Goal: Information Seeking & Learning: Learn about a topic

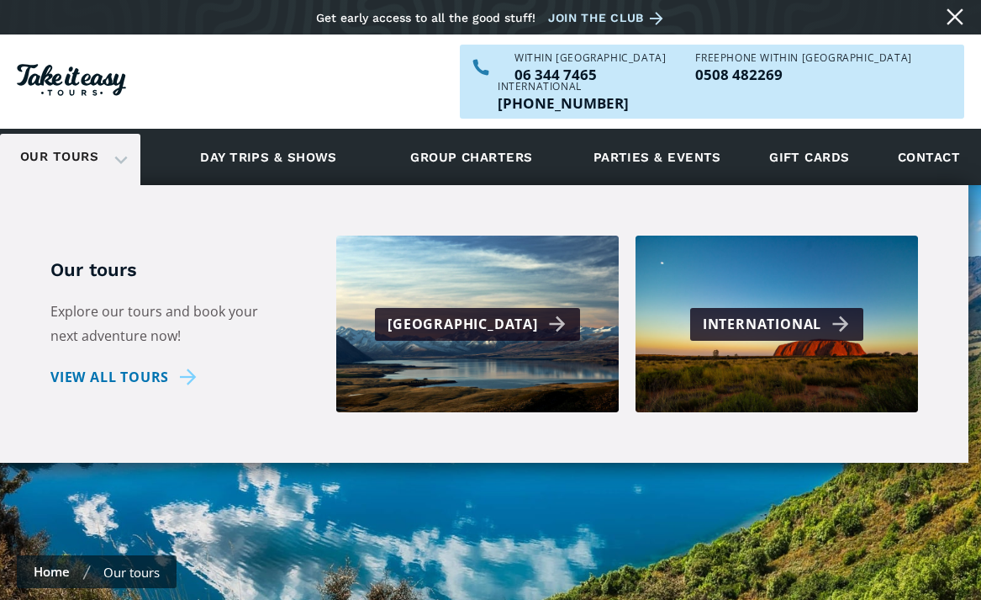
click at [112, 134] on div "Our tours" at bounding box center [70, 157] width 140 height 46
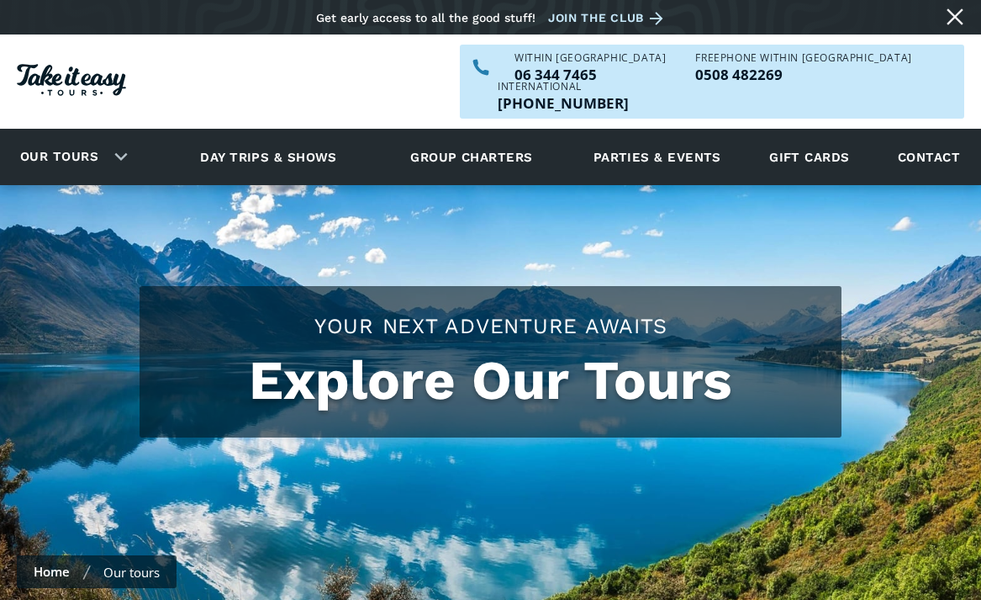
click at [112, 134] on div "Our tours" at bounding box center [70, 157] width 140 height 46
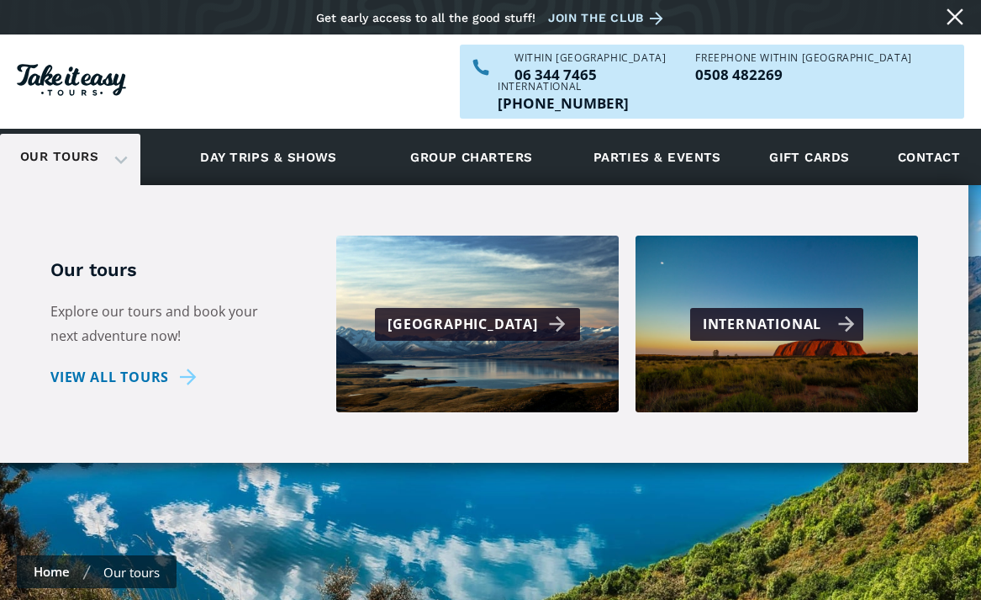
click at [805, 312] on div "International" at bounding box center [779, 324] width 152 height 24
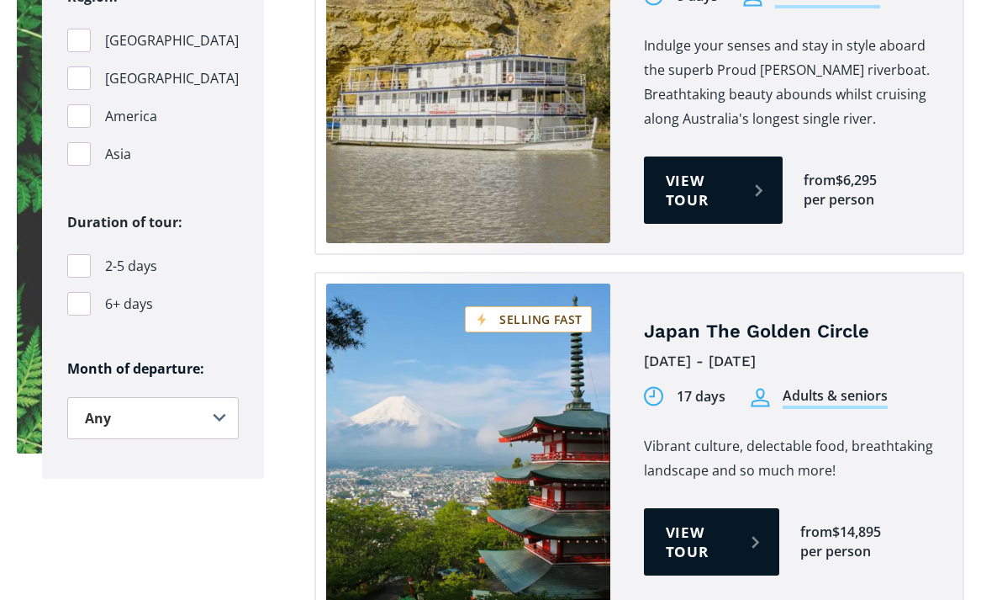
scroll to position [1291, 0]
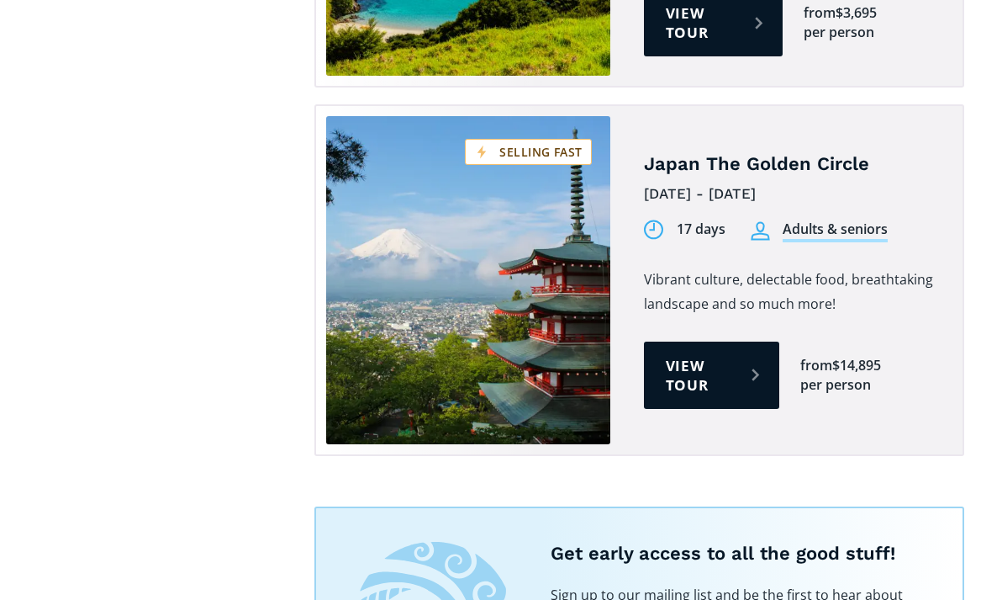
scroll to position [5420, 0]
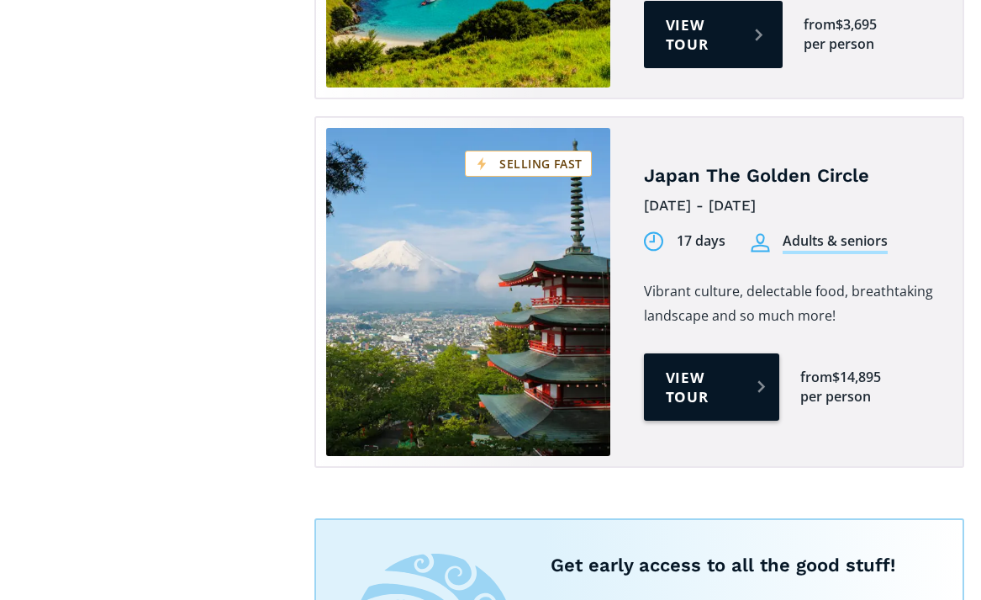
click at [700, 353] on link "View tour" at bounding box center [712, 386] width 136 height 67
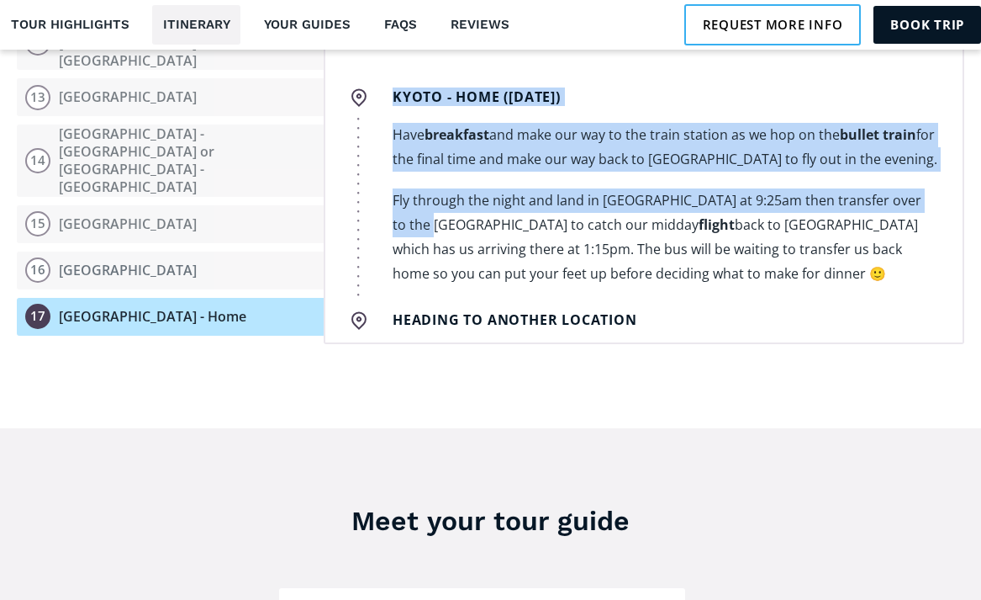
scroll to position [2580, 0]
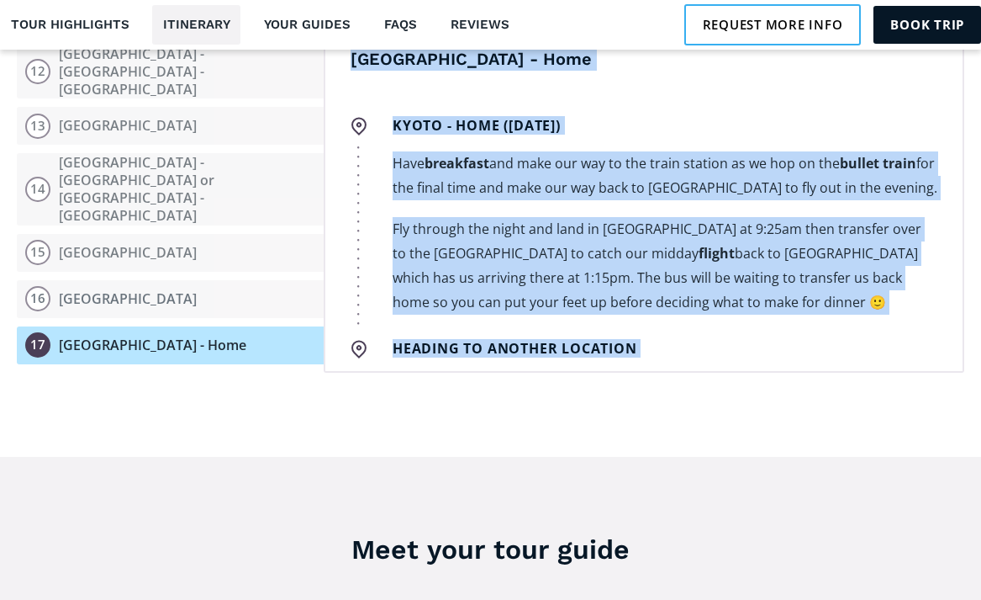
drag, startPoint x: 346, startPoint y: 356, endPoint x: 523, endPoint y: 256, distance: 203.0
copy div "Day 1 Home - Auckland Home (Tuesday 7th April) Depart Whanganui at 1pm and make…"
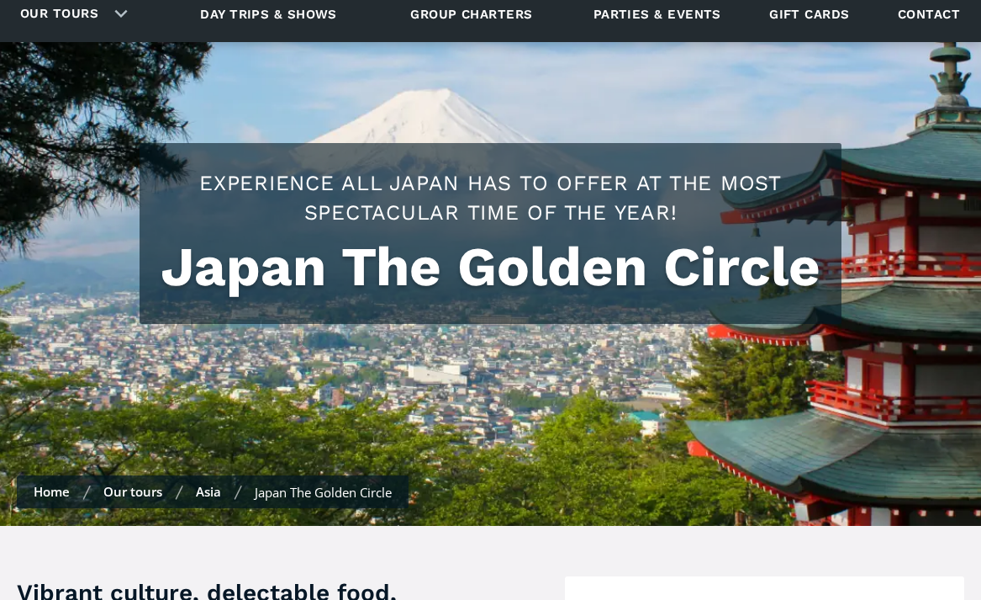
scroll to position [145, 0]
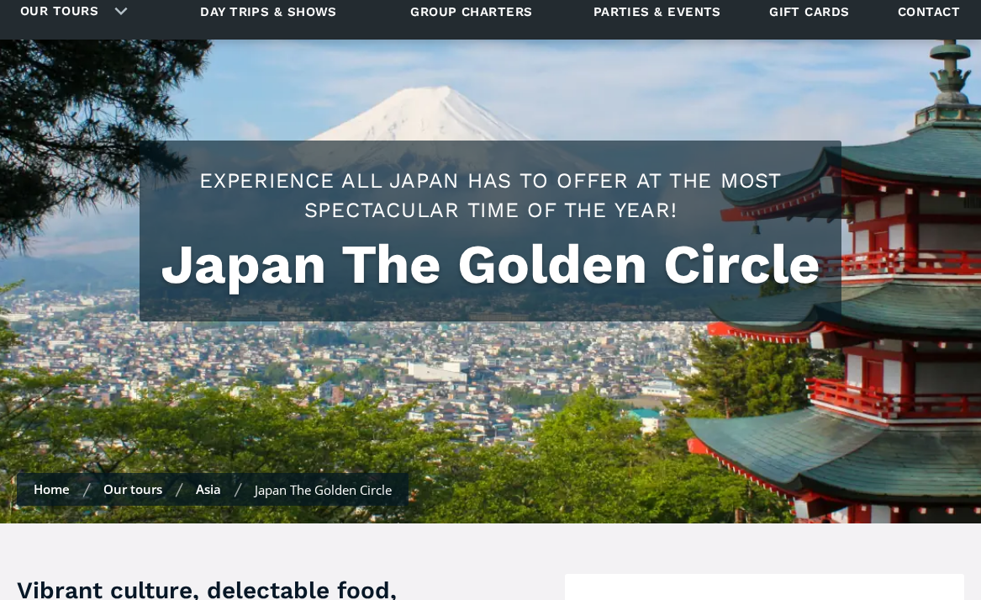
drag, startPoint x: 204, startPoint y: 151, endPoint x: 809, endPoint y: 243, distance: 612.5
click at [809, 243] on div "Japan The Golden Circle Experience all Japan has to offer at the most spectacul…" at bounding box center [490, 235] width 669 height 139
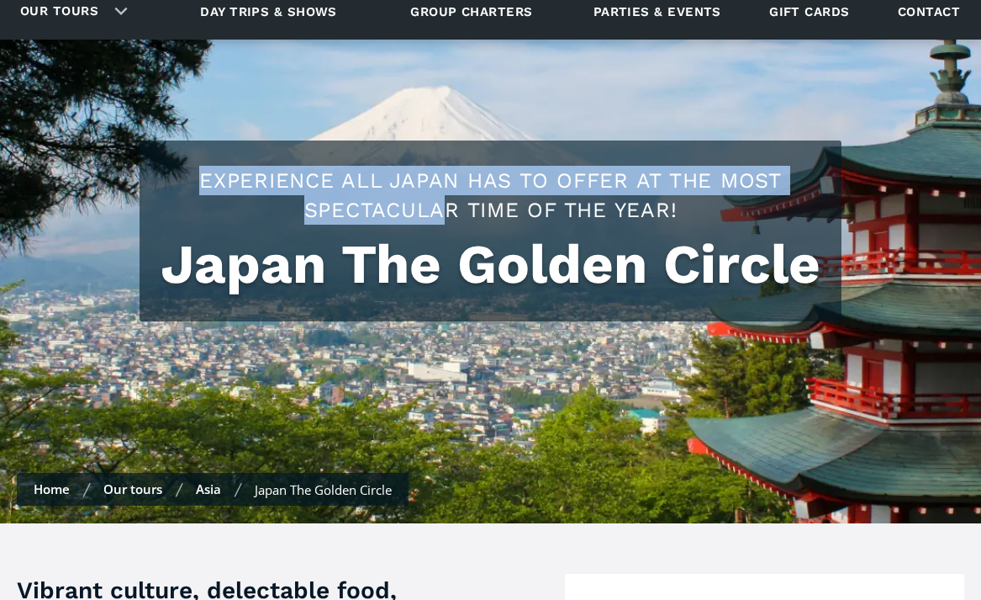
drag, startPoint x: 813, startPoint y: 245, endPoint x: 441, endPoint y: 172, distance: 379.7
click at [441, 172] on div "Japan The Golden Circle Experience all Japan has to offer at the most spectacul…" at bounding box center [490, 235] width 669 height 139
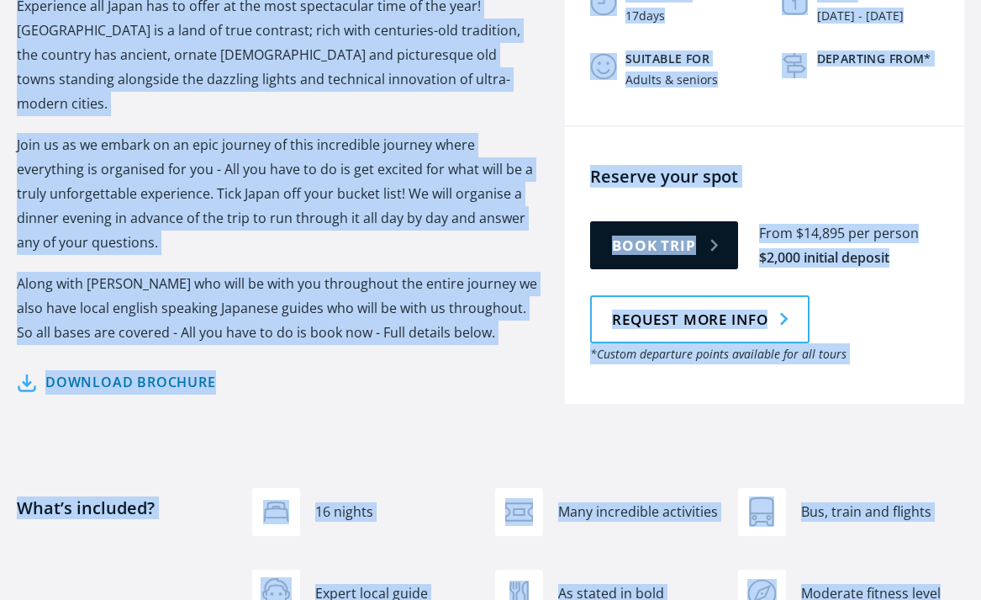
scroll to position [849, 0]
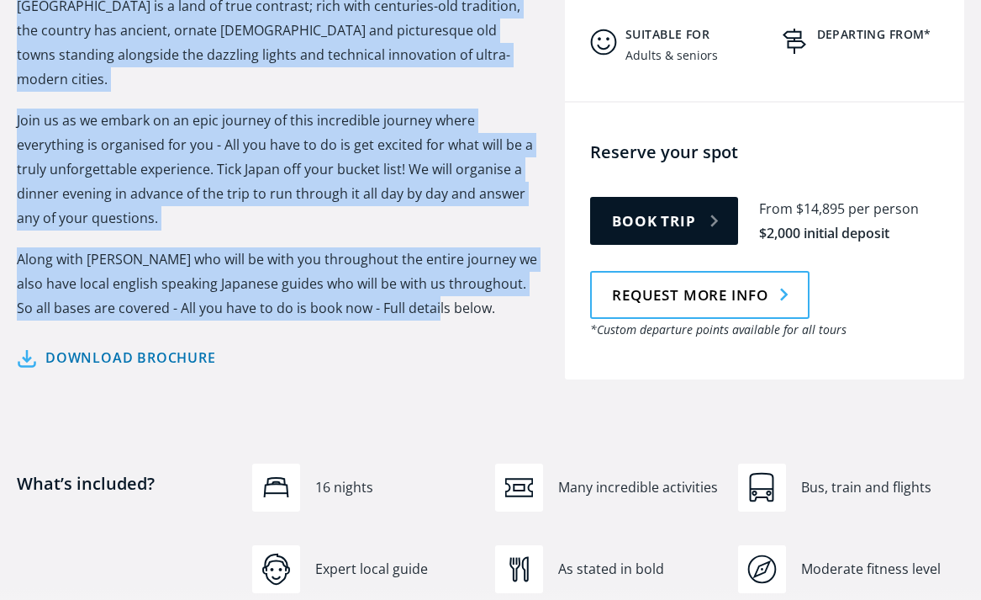
drag, startPoint x: 22, startPoint y: 151, endPoint x: 427, endPoint y: 260, distance: 419.6
click at [427, 260] on div "Vibrant culture, delectable food, breathtaking landscape and so much more! Expe…" at bounding box center [277, 124] width 521 height 509
copy div "Vibrant culture, delectable food, breathtaking landscape and so much more! Expe…"
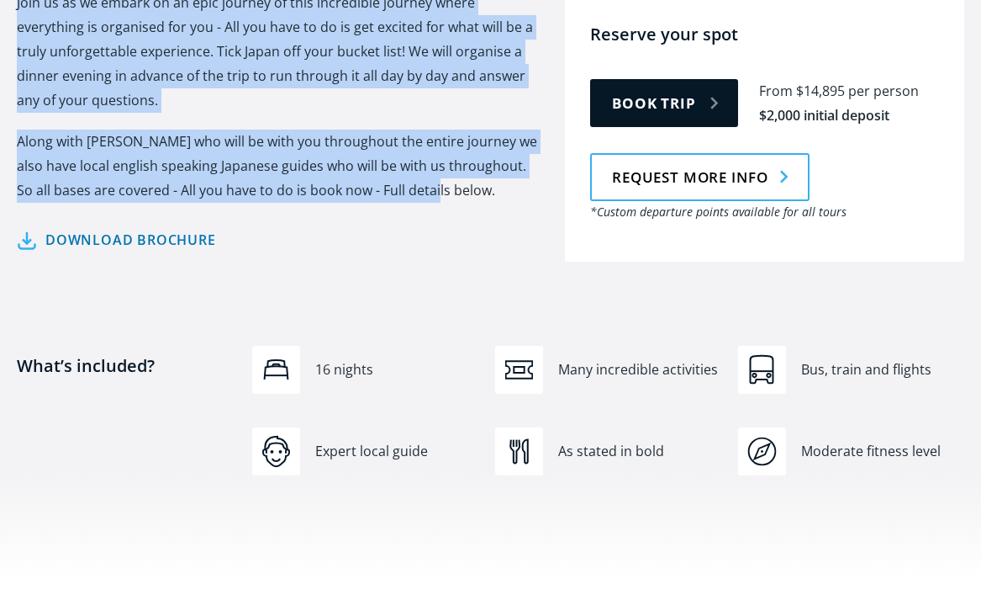
scroll to position [975, 0]
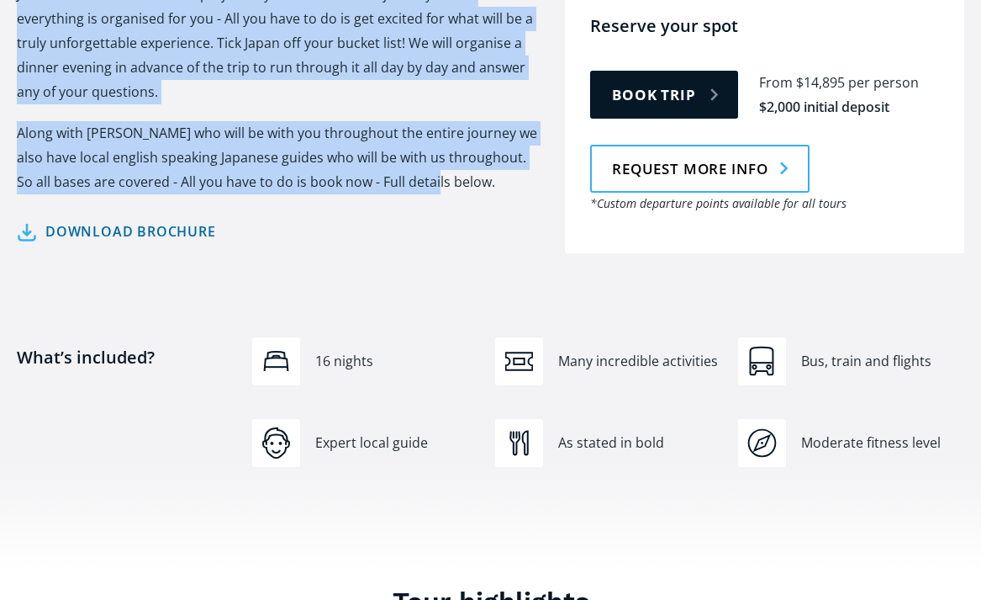
click at [91, 219] on link "Download brochure" at bounding box center [116, 231] width 199 height 24
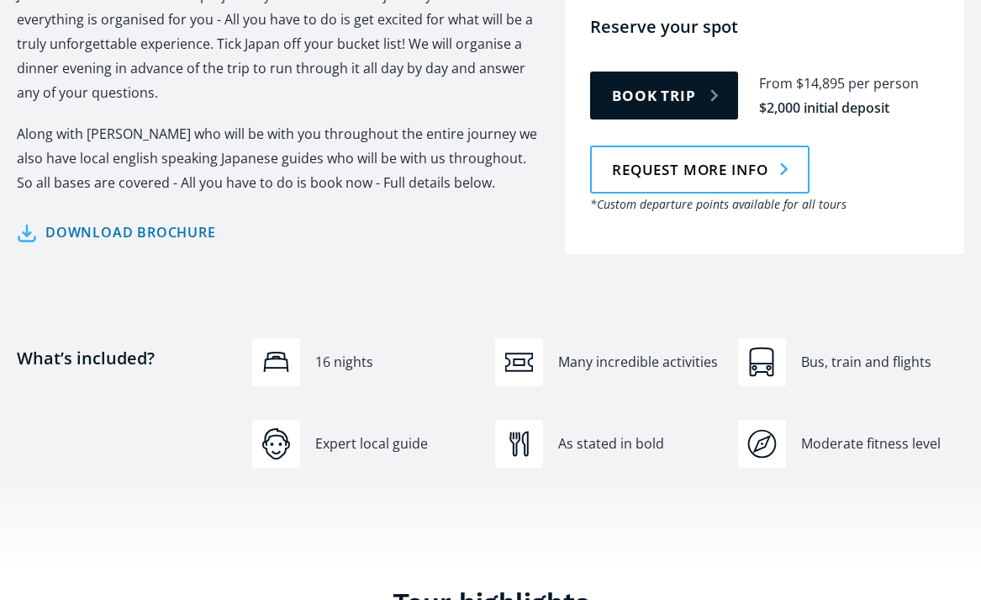
scroll to position [10833, 0]
click at [177, 219] on link "Download brochure" at bounding box center [116, 231] width 199 height 24
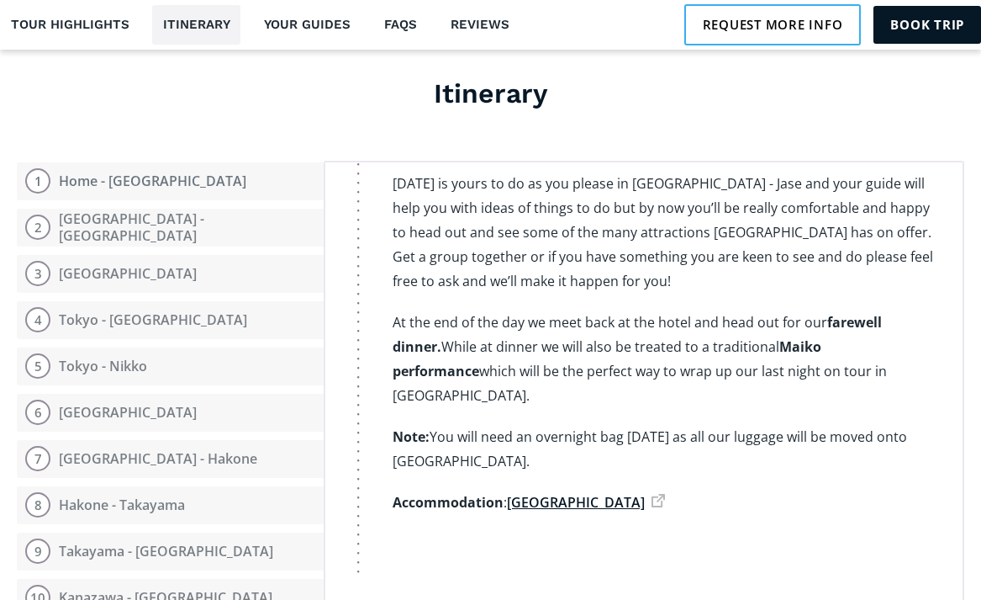
scroll to position [1949, 0]
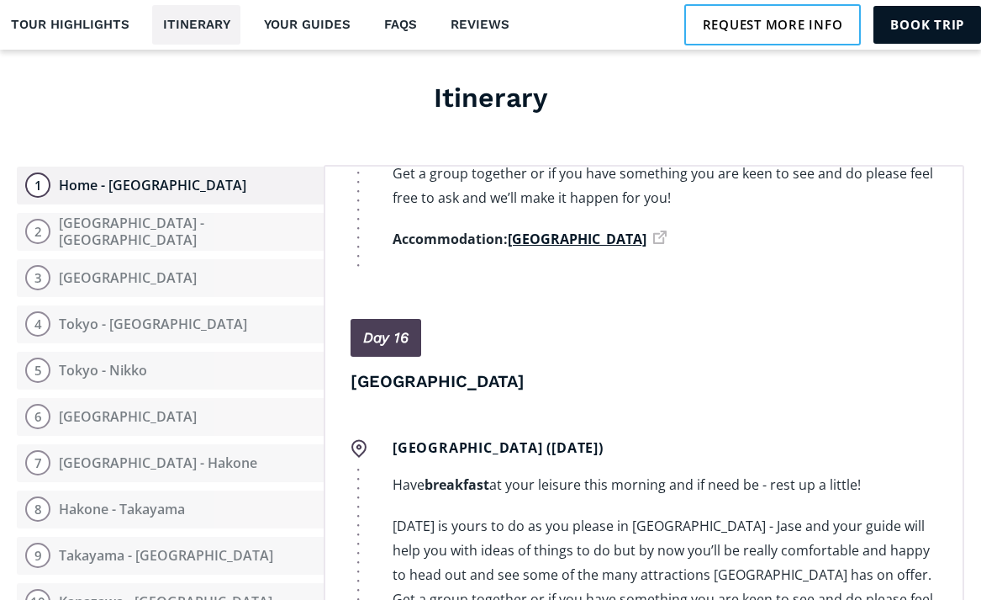
click at [188, 167] on link "1 Home - Auckland" at bounding box center [170, 186] width 307 height 38
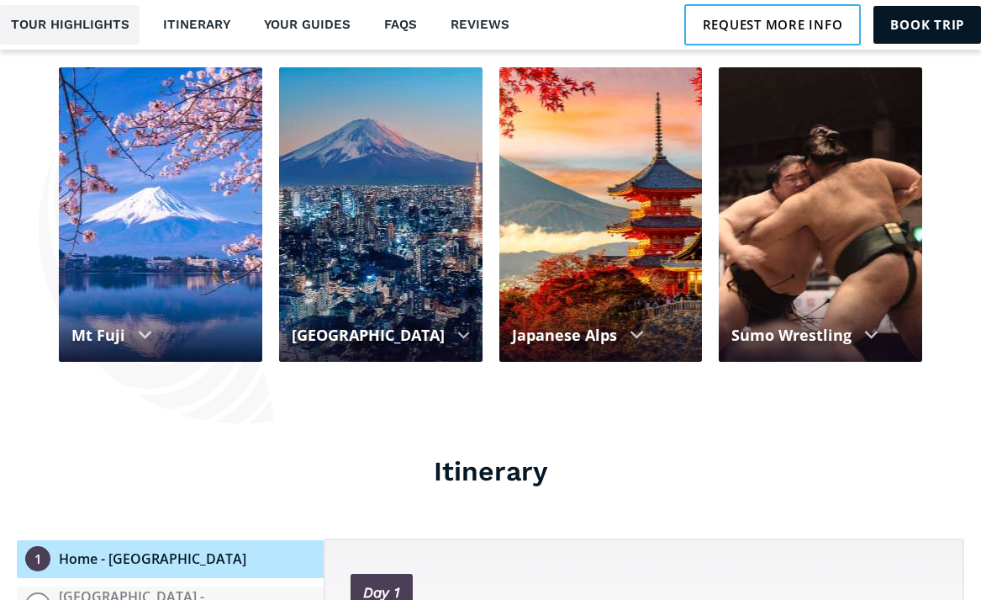
scroll to position [1587, 0]
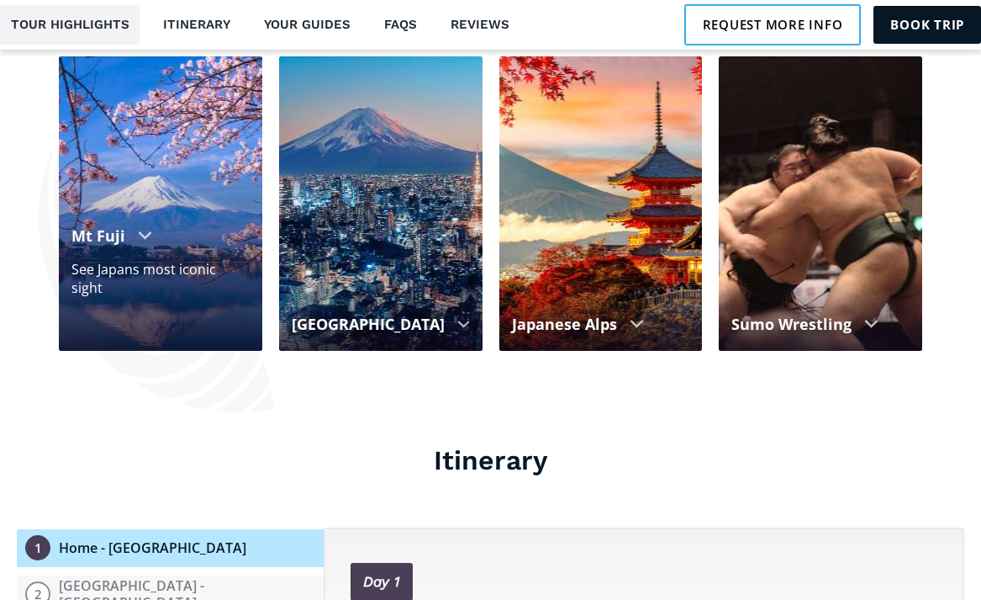
click at [137, 225] on div "Mt Fuji" at bounding box center [160, 236] width 178 height 23
click at [101, 225] on div "Mt Fuji" at bounding box center [98, 236] width 54 height 23
click at [110, 260] on div "See Japans most iconic sight" at bounding box center [160, 278] width 178 height 37
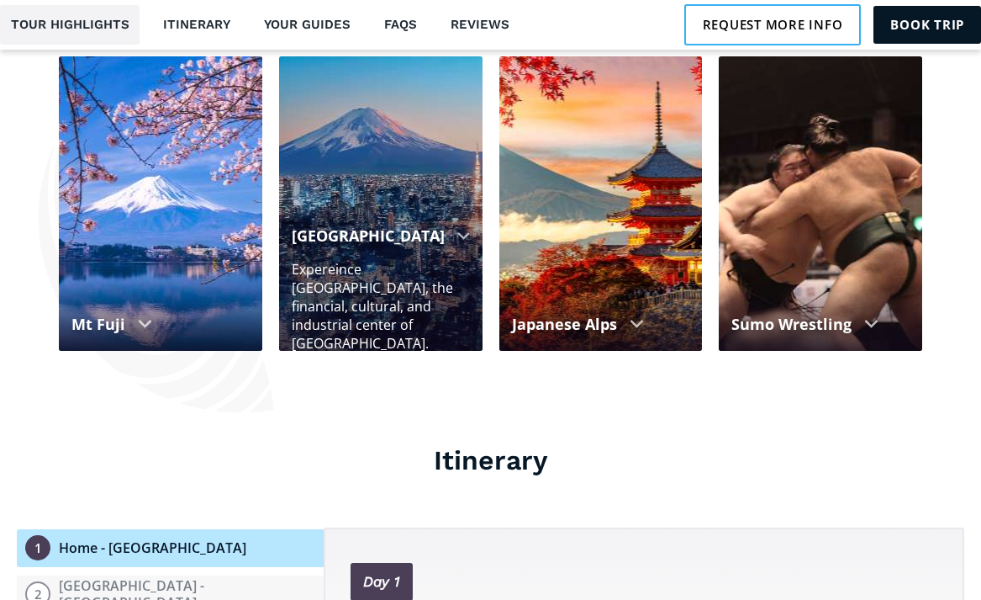
click at [417, 282] on div "Expereince Tokyo, the financial, cultural, and industrial center of Japan." at bounding box center [381, 306] width 178 height 93
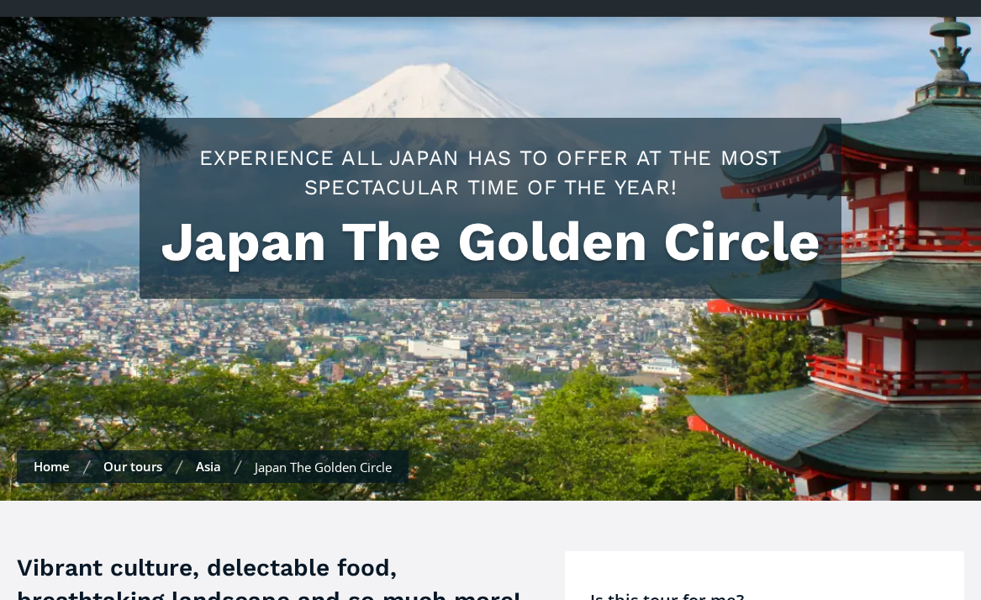
scroll to position [0, 0]
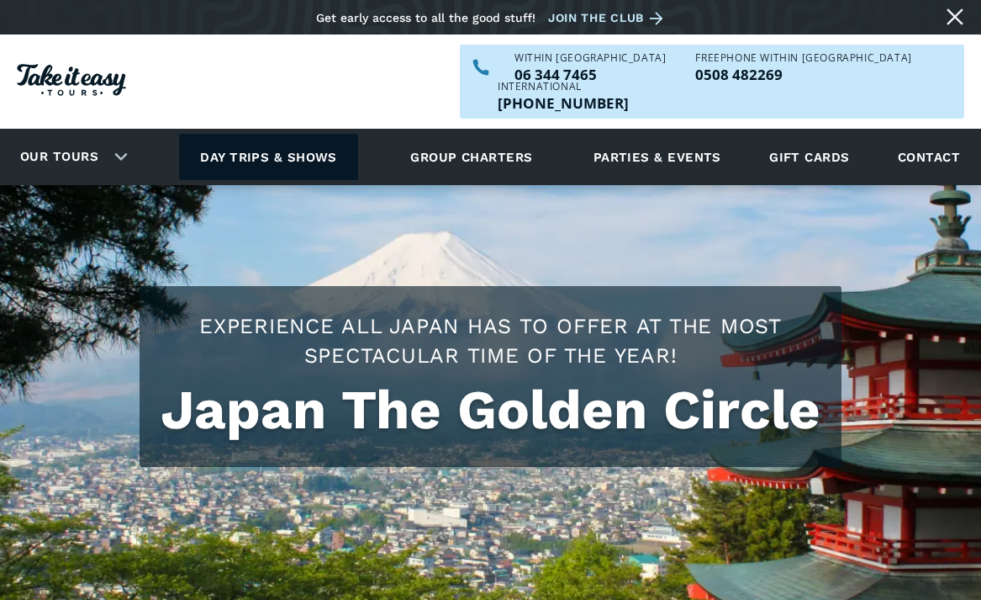
click at [319, 134] on link "Day trips & shows" at bounding box center [268, 157] width 179 height 46
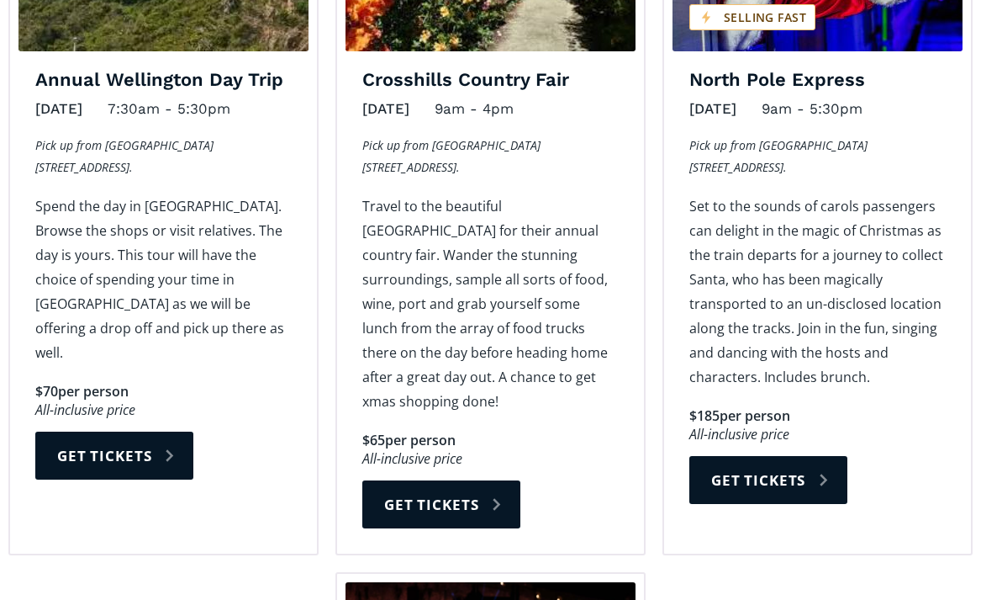
scroll to position [2189, 0]
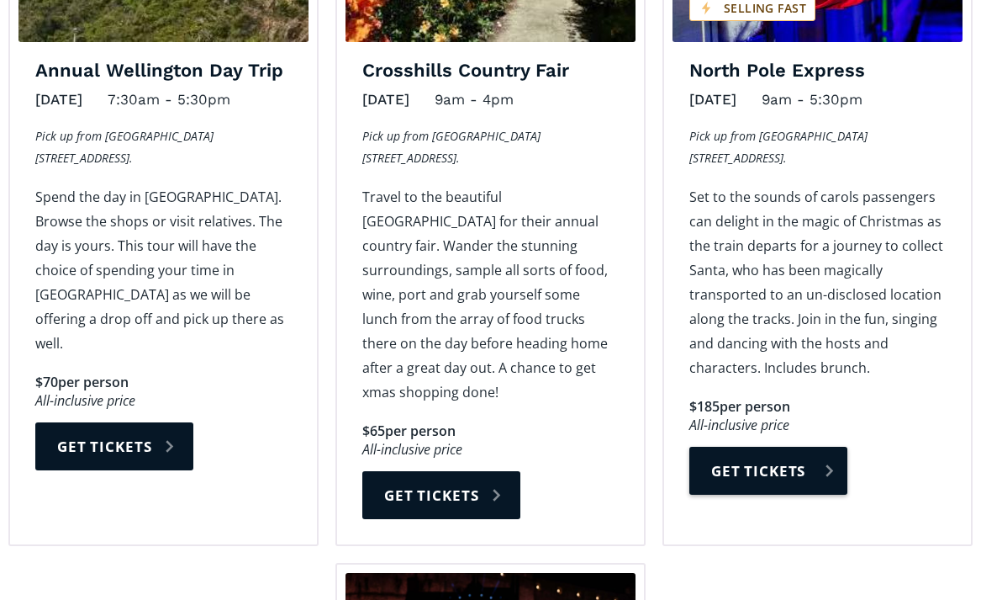
click at [770, 487] on link "Get tickets" at bounding box center [769, 471] width 158 height 48
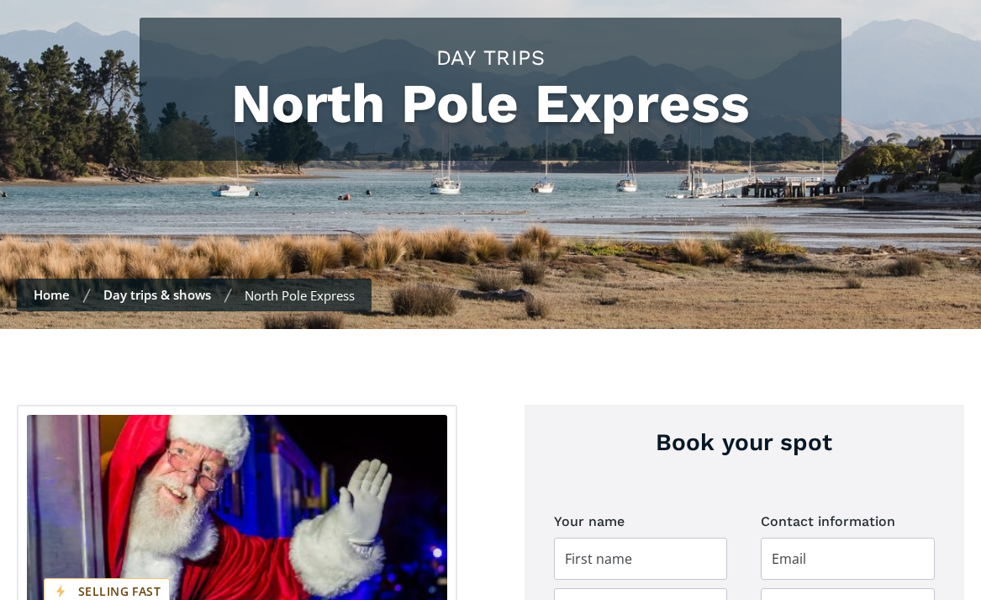
scroll to position [470, 0]
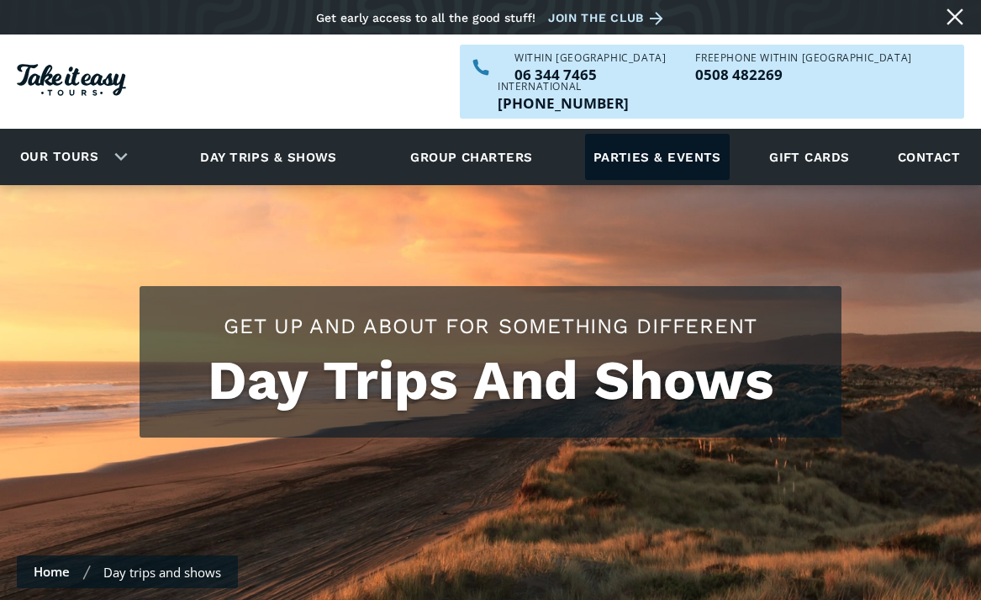
click at [611, 134] on link "Parties & events" at bounding box center [657, 157] width 145 height 46
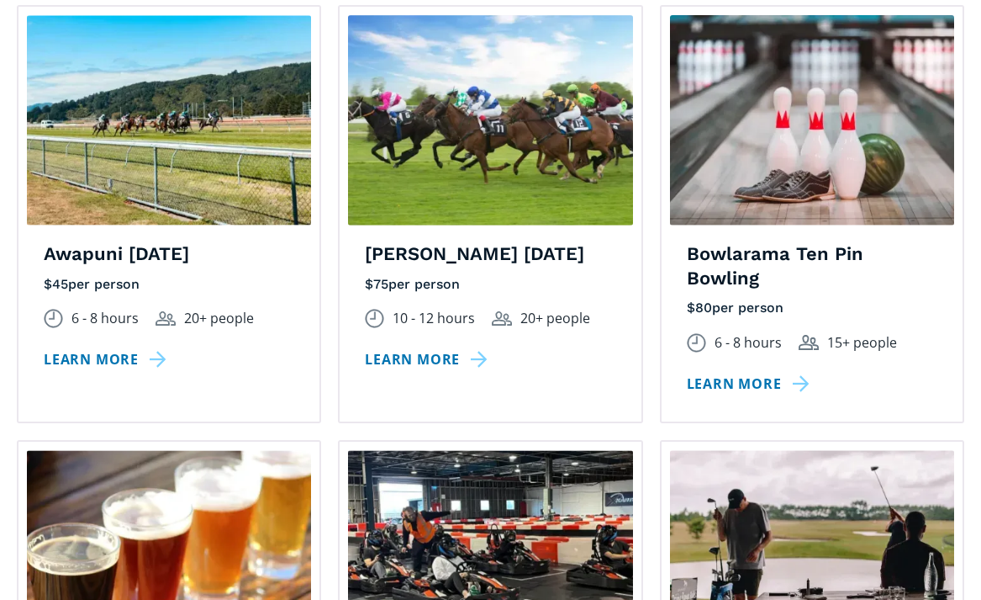
scroll to position [1439, 0]
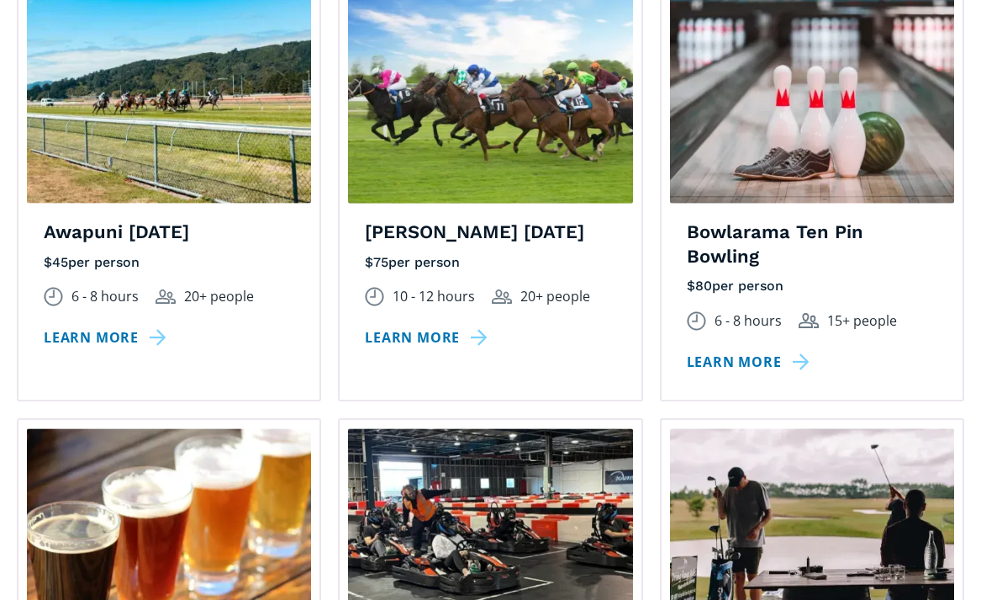
click at [833, 168] on img at bounding box center [812, 98] width 284 height 210
click at [752, 350] on link "Learn more" at bounding box center [751, 362] width 129 height 24
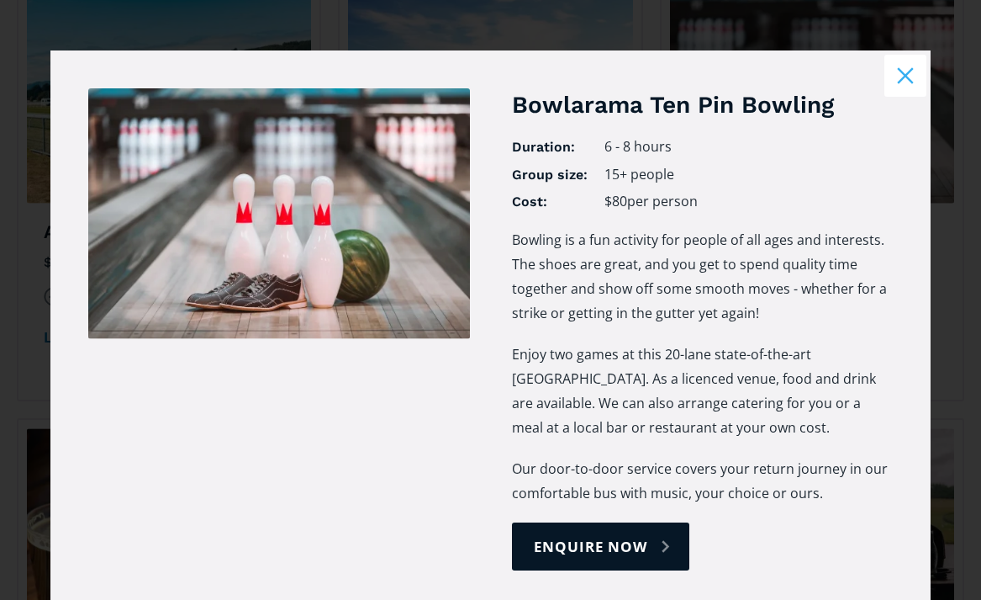
scroll to position [1429, 0]
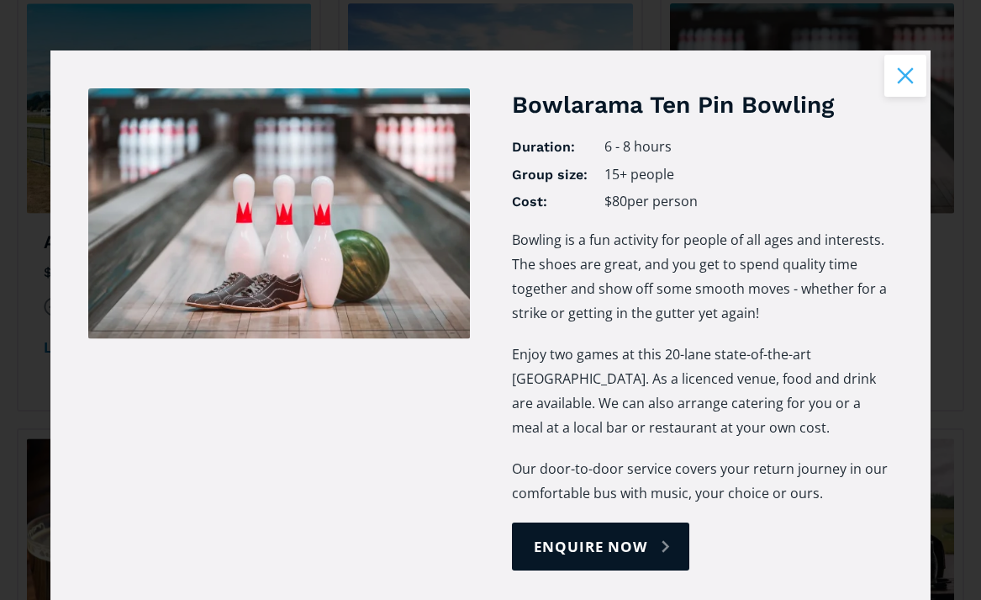
click at [915, 72] on button "Close modal" at bounding box center [906, 76] width 42 height 42
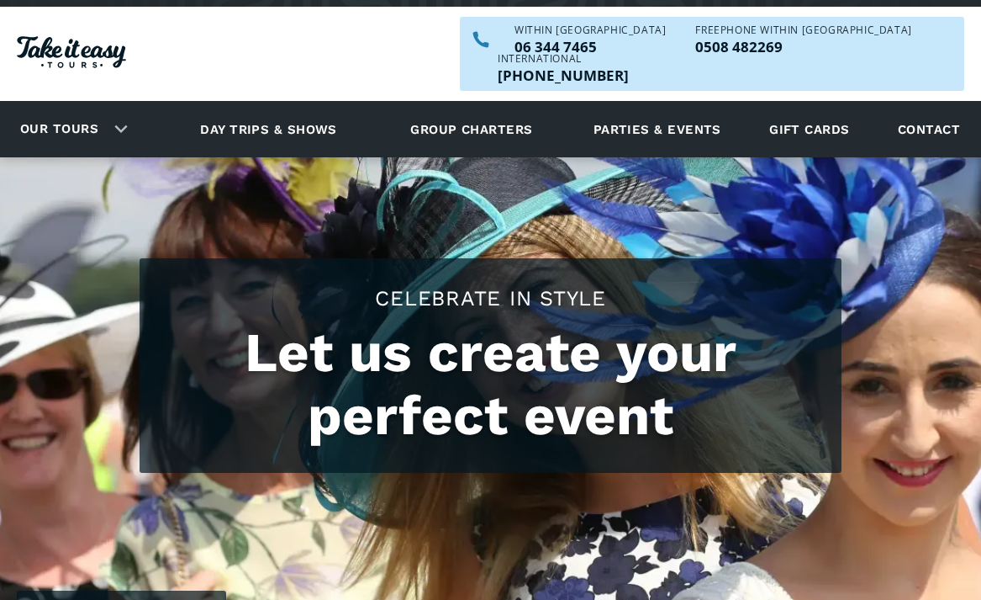
scroll to position [0, 0]
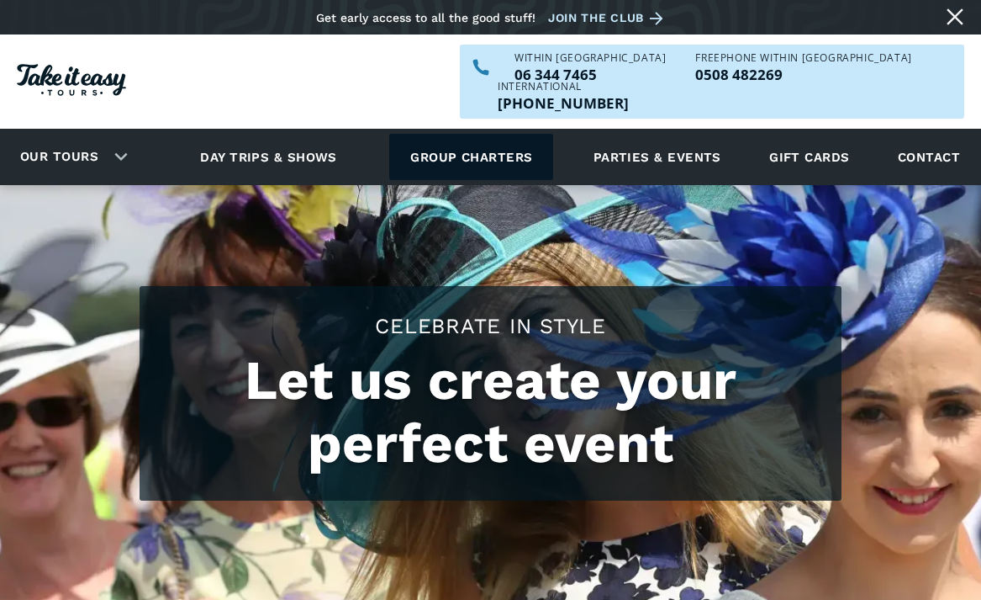
click at [529, 134] on link "Group charters" at bounding box center [471, 157] width 164 height 46
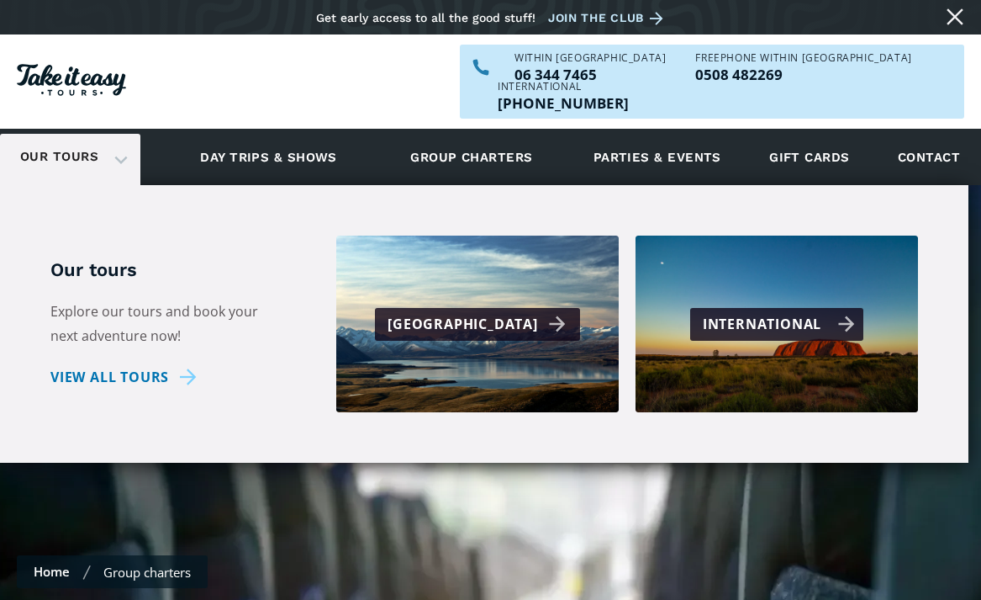
click at [738, 312] on div "International" at bounding box center [779, 324] width 152 height 24
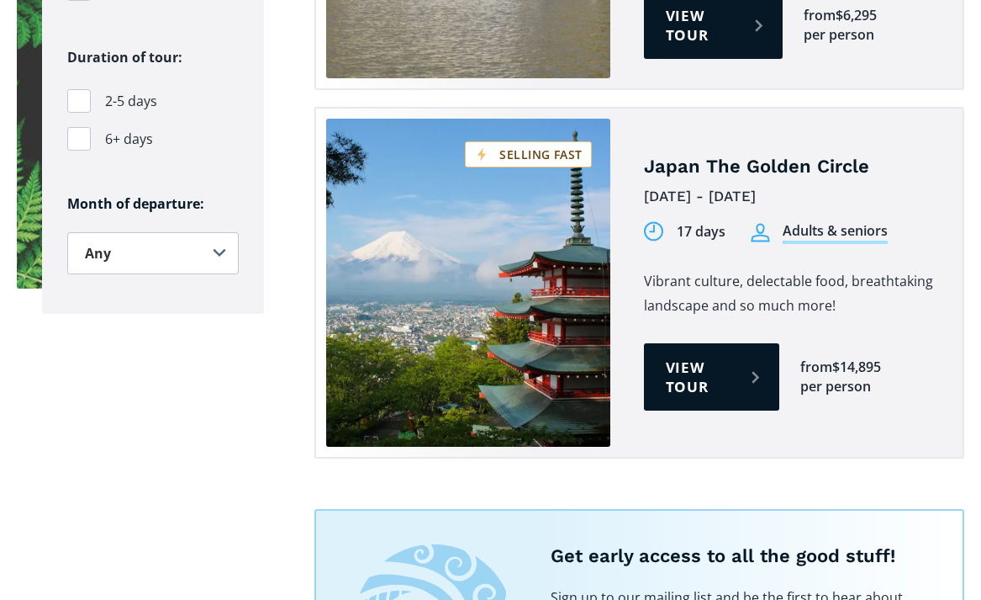
scroll to position [1464, 0]
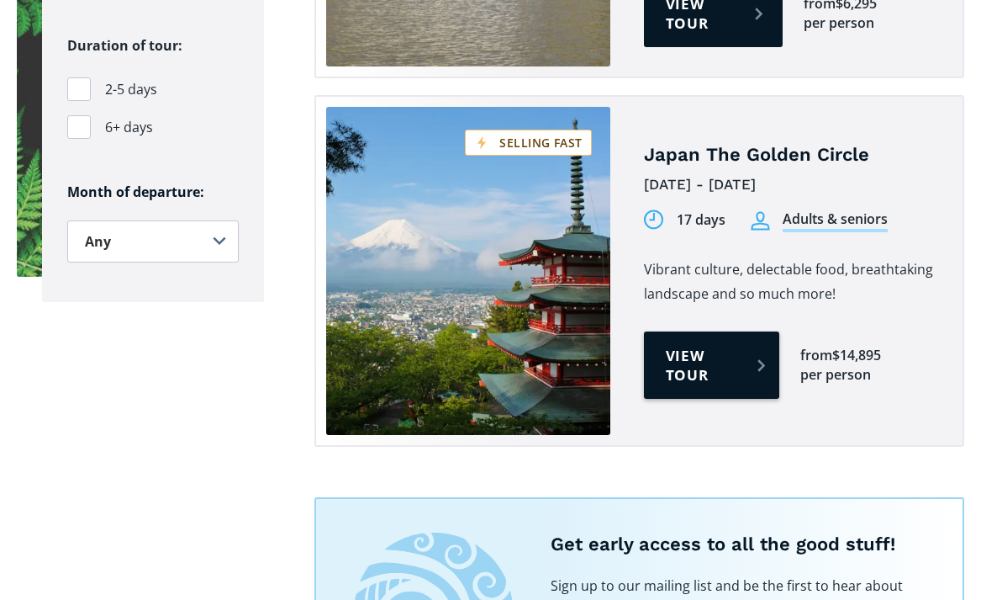
click at [691, 331] on link "View tour" at bounding box center [712, 364] width 136 height 67
